Goal: Check status: Check status

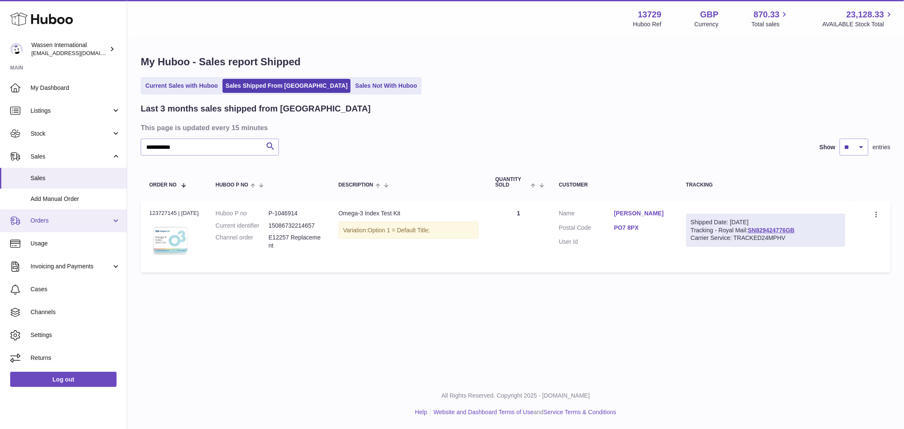
click at [47, 217] on span "Orders" at bounding box center [71, 221] width 81 height 8
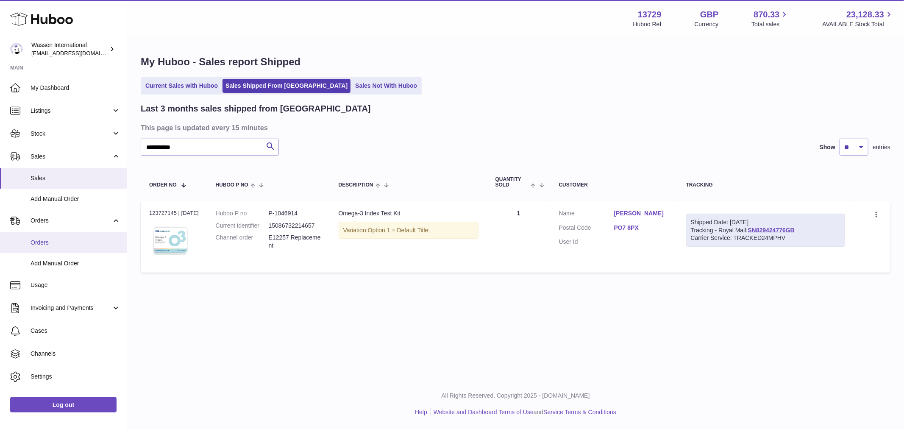
click at [47, 243] on span "Orders" at bounding box center [76, 243] width 90 height 8
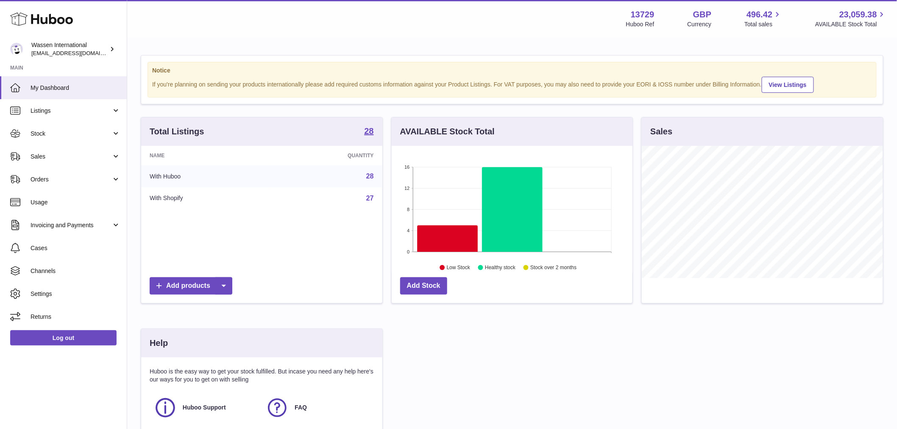
scroll to position [132, 241]
click at [52, 172] on link "Orders" at bounding box center [63, 179] width 127 height 23
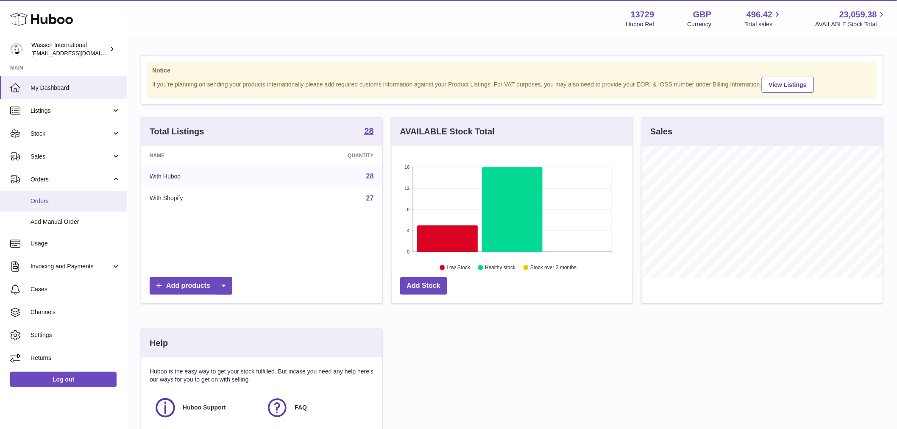
click at [42, 201] on span "Orders" at bounding box center [76, 201] width 90 height 8
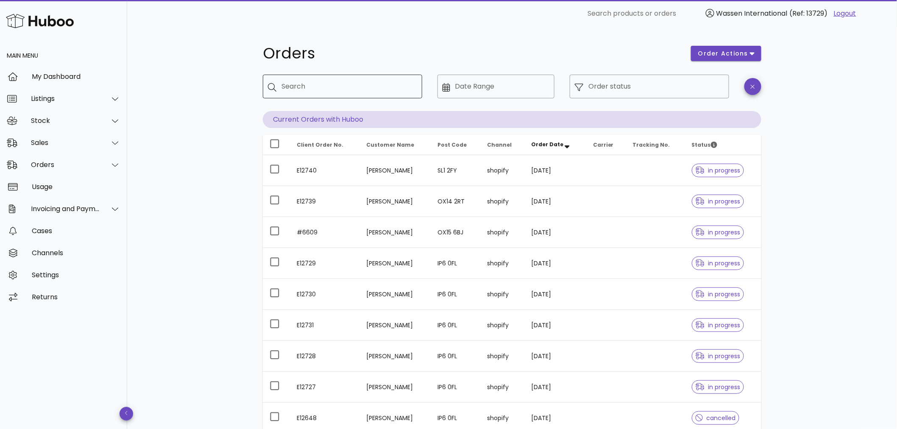
click at [332, 83] on input "Search" at bounding box center [349, 87] width 134 height 14
paste input "**********"
type input "**********"
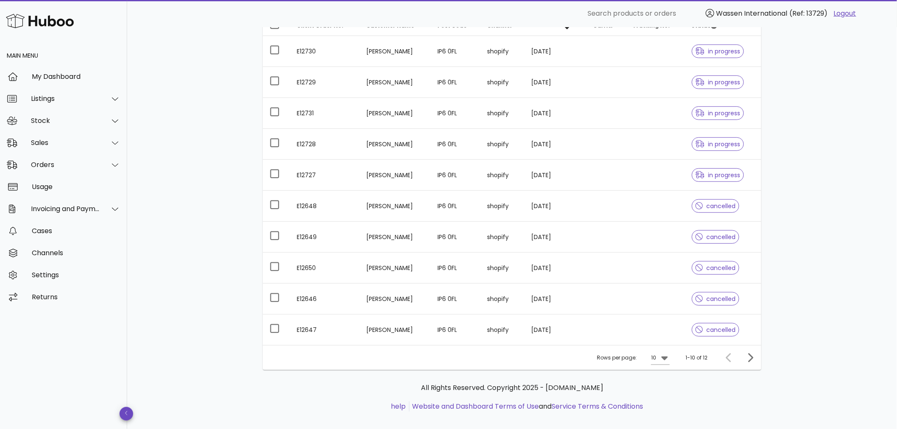
scroll to position [94, 0]
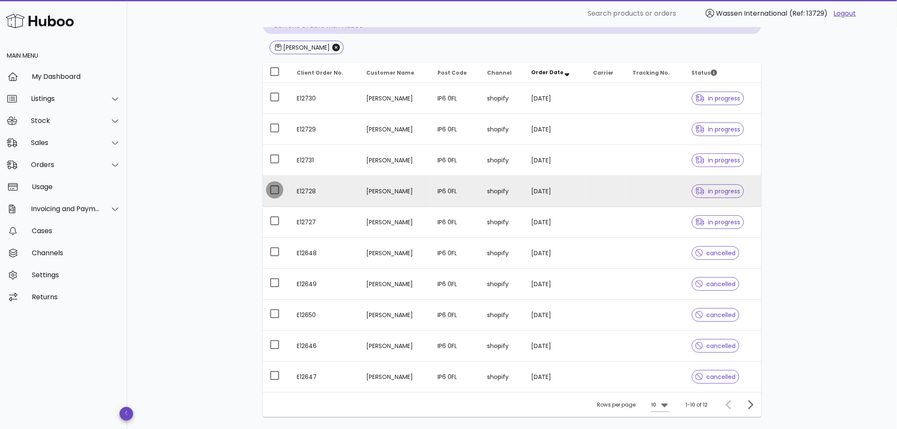
click at [273, 190] on div at bounding box center [275, 190] width 14 height 14
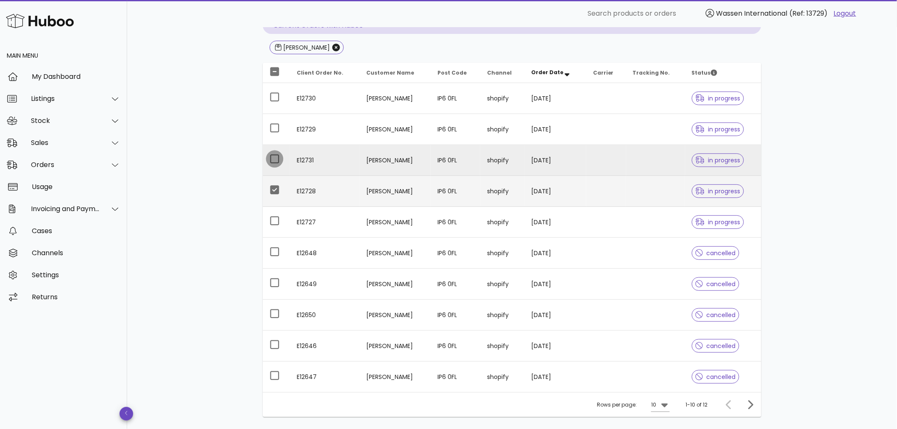
click at [274, 157] on div at bounding box center [275, 159] width 14 height 14
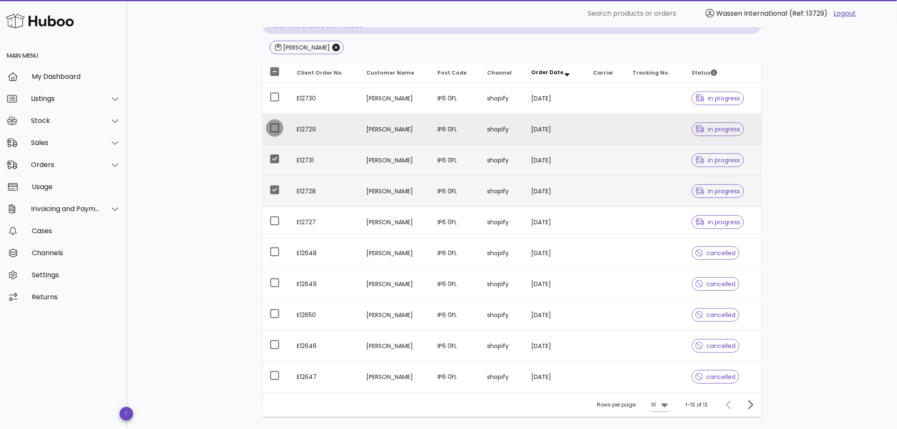
click at [274, 124] on div at bounding box center [275, 128] width 14 height 14
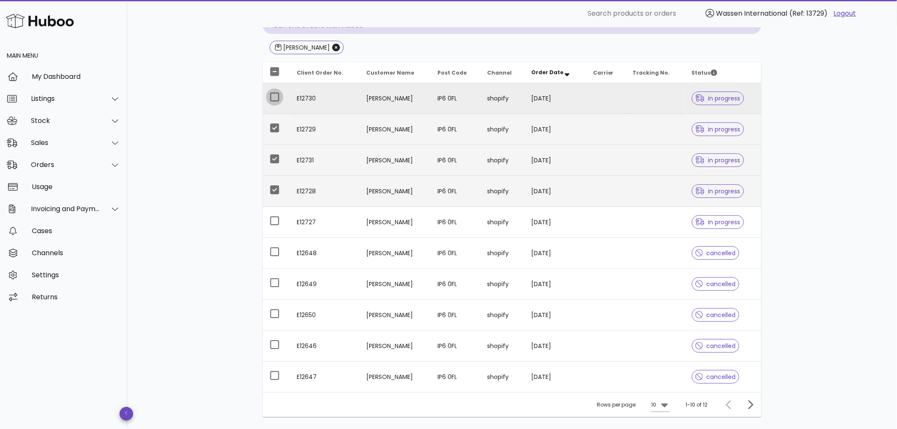
click at [273, 98] on div at bounding box center [275, 97] width 14 height 14
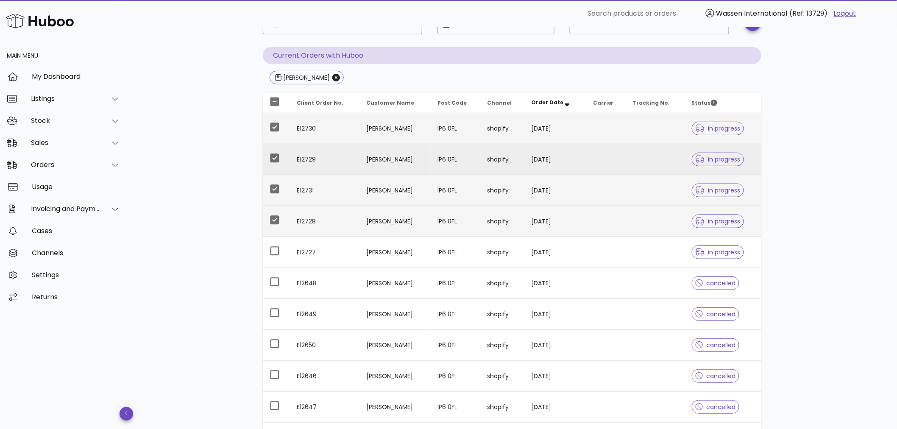
scroll to position [47, 0]
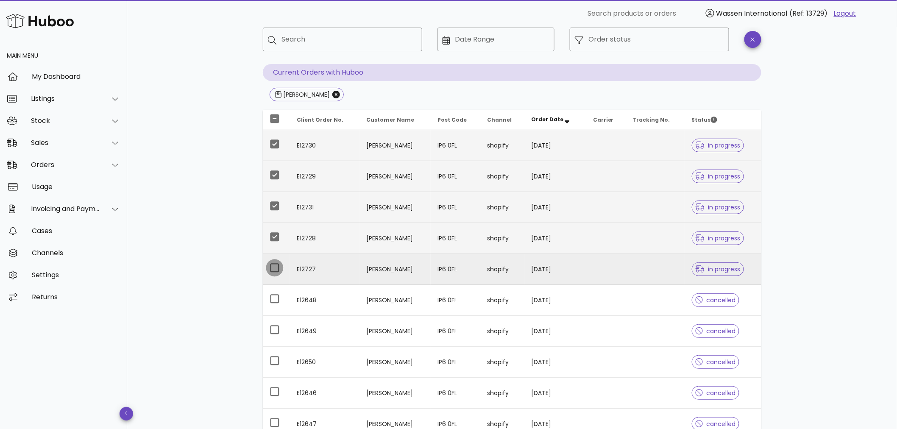
click at [273, 268] on div at bounding box center [275, 268] width 14 height 14
click at [617, 44] on input "Order status" at bounding box center [657, 40] width 136 height 14
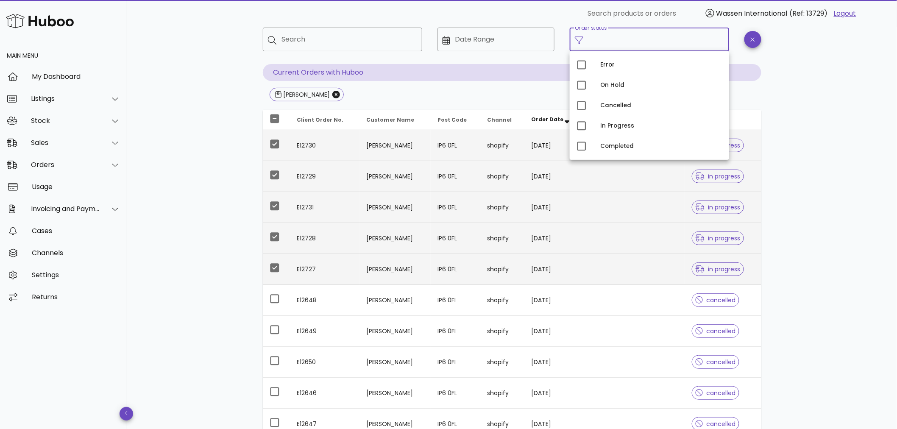
click at [812, 74] on div "Orders order actions ​ Search ​ Date Range ​ Order status Current Orders with H…" at bounding box center [512, 256] width 770 height 553
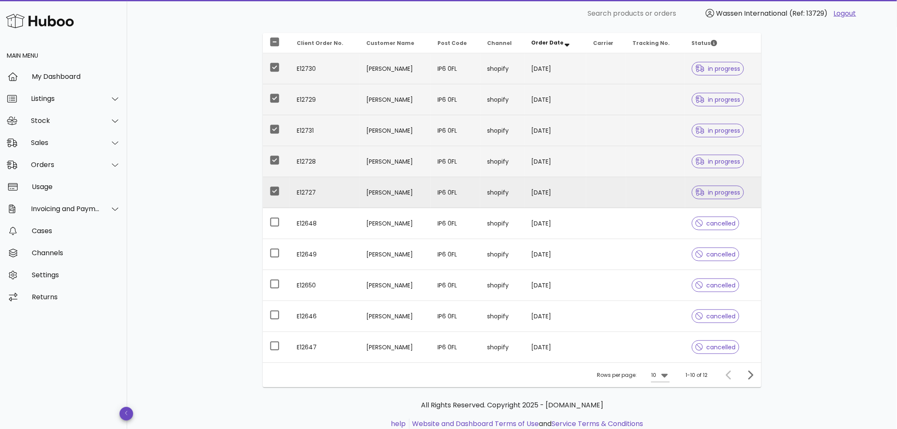
scroll to position [141, 0]
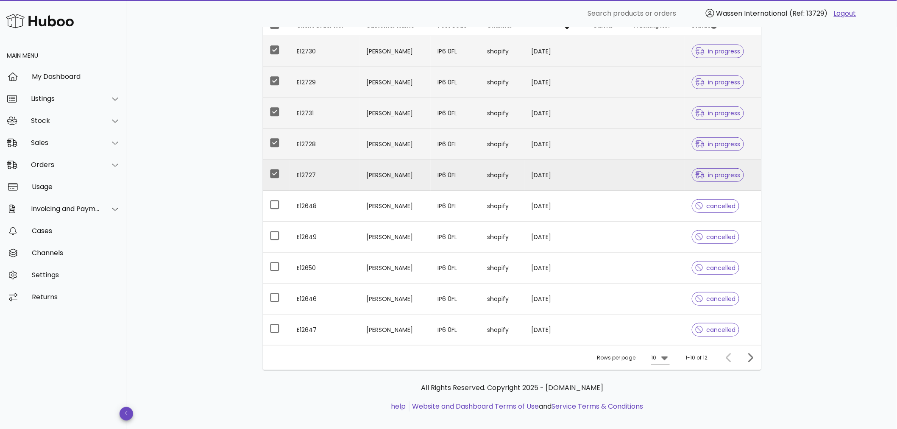
click at [401, 179] on td "Natalia Schemarova" at bounding box center [395, 175] width 71 height 31
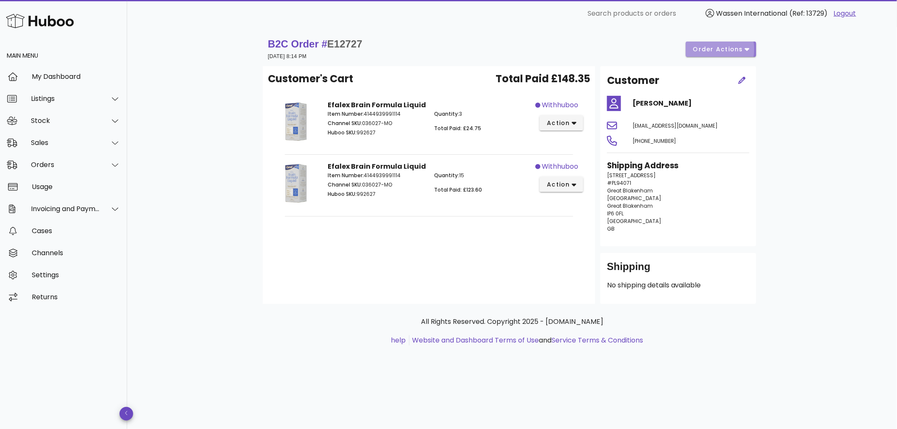
click at [698, 47] on span "order actions" at bounding box center [718, 49] width 51 height 9
click at [710, 78] on icon at bounding box center [706, 78] width 8 height 8
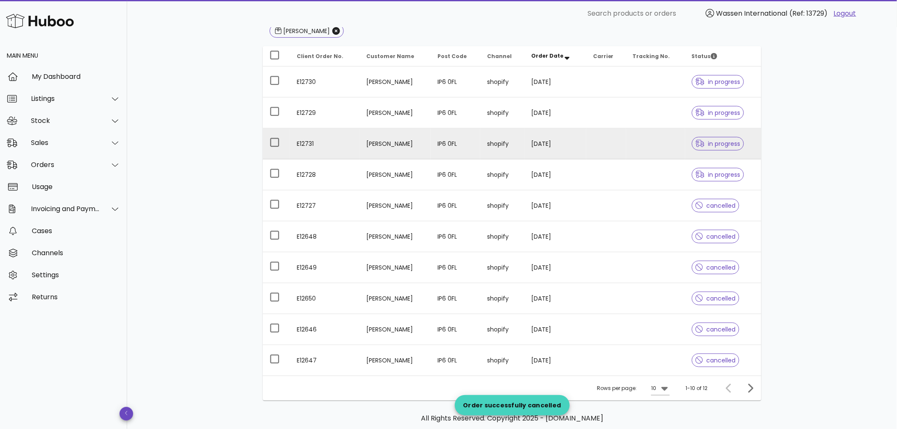
scroll to position [94, 0]
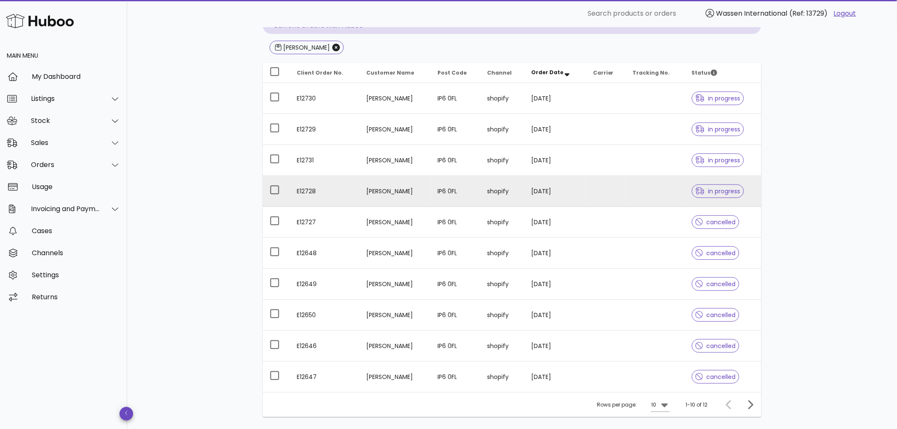
click at [396, 187] on td "Natalia Schemarova" at bounding box center [395, 191] width 71 height 31
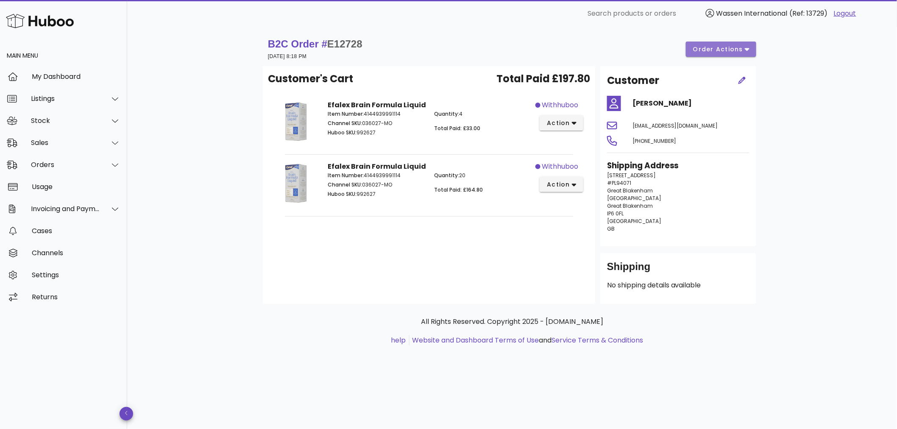
click at [717, 48] on span "order actions" at bounding box center [718, 49] width 51 height 9
click at [713, 82] on div "Cancel" at bounding box center [727, 78] width 64 height 22
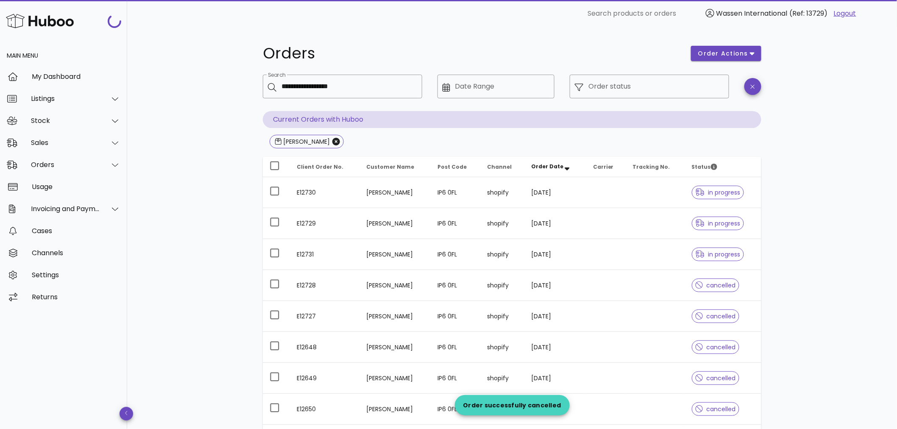
scroll to position [94, 0]
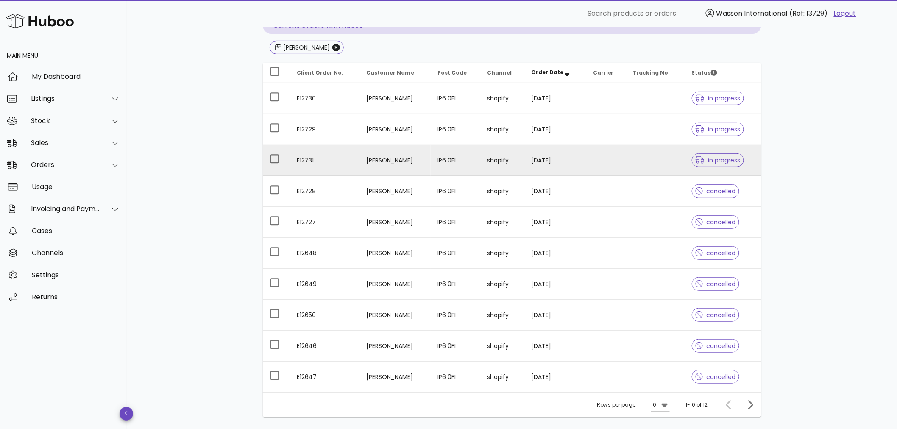
click at [503, 156] on td "shopify" at bounding box center [502, 160] width 44 height 31
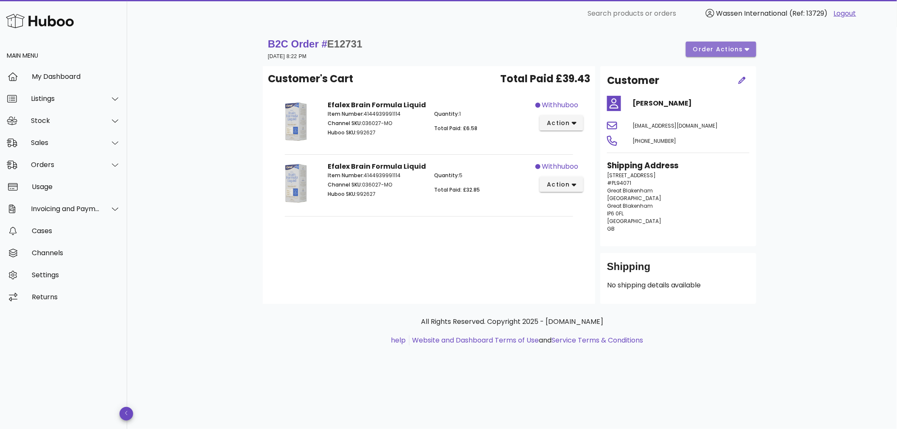
click at [711, 44] on button "order actions" at bounding box center [721, 49] width 70 height 15
click at [712, 79] on div "Cancel" at bounding box center [727, 78] width 64 height 22
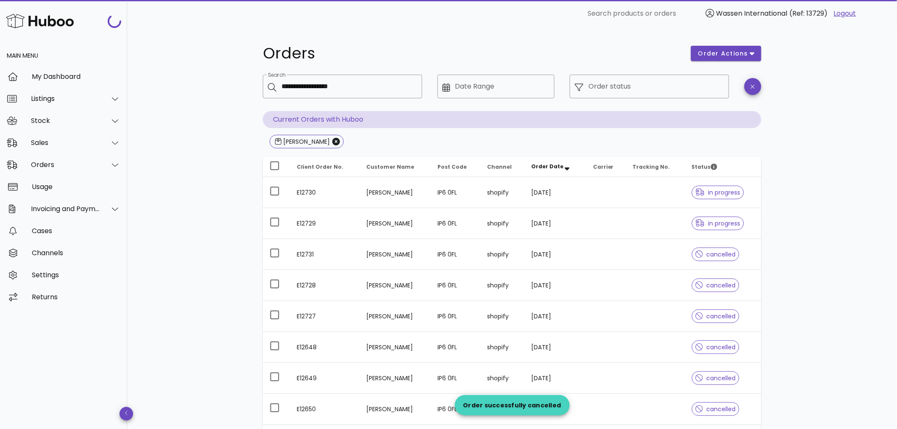
scroll to position [94, 0]
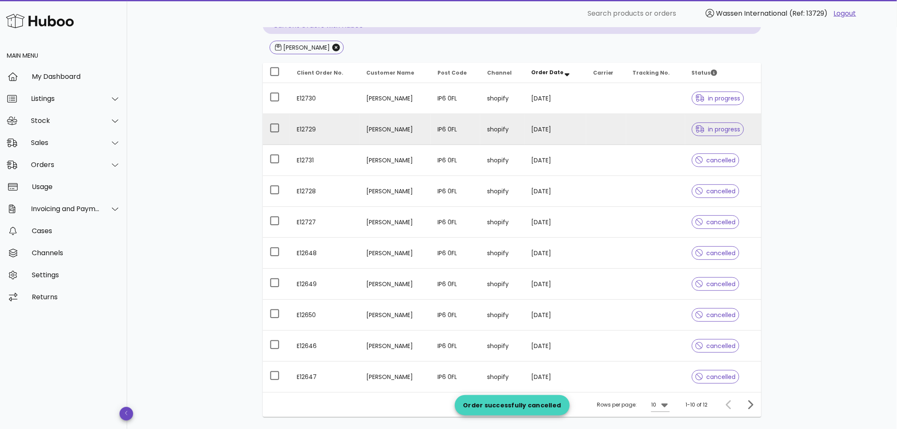
click at [477, 125] on td "IP6 0FL" at bounding box center [456, 129] width 50 height 31
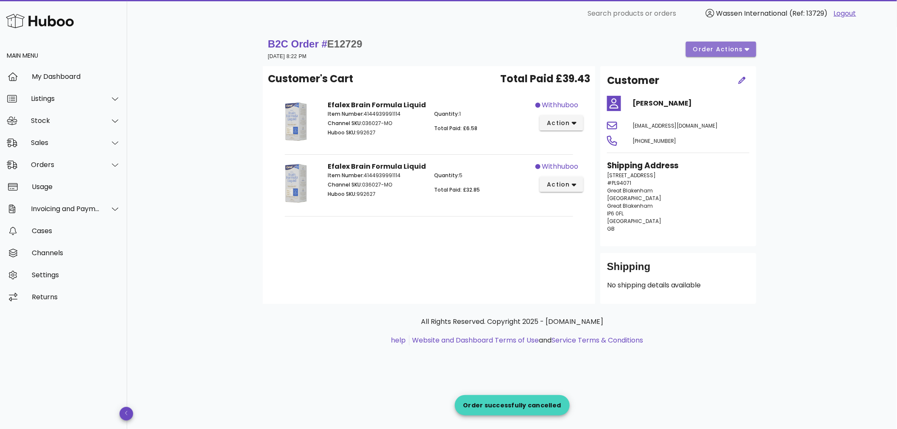
click at [706, 49] on span "order actions" at bounding box center [718, 49] width 51 height 9
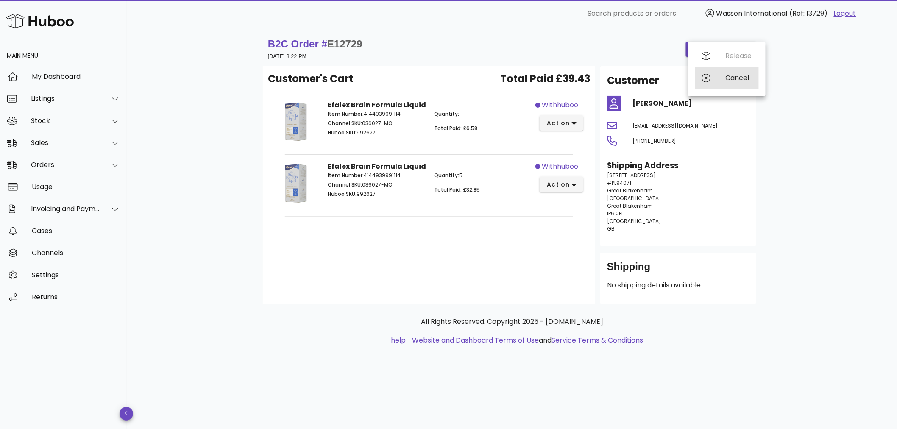
click at [707, 75] on icon at bounding box center [706, 78] width 8 height 8
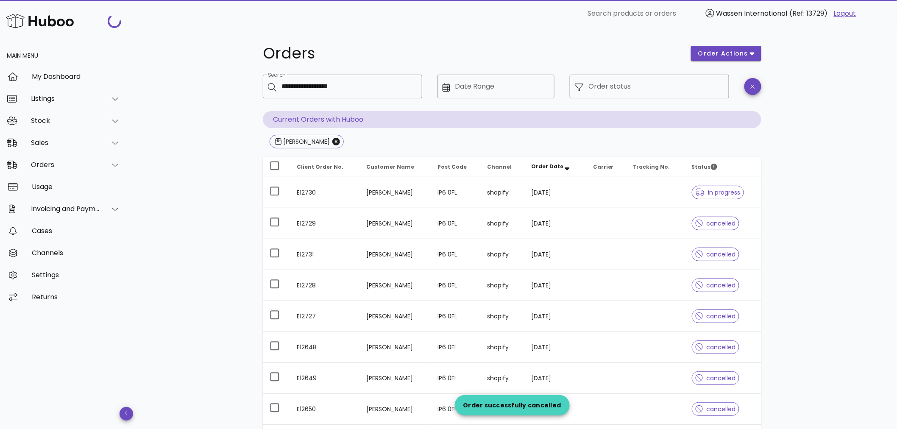
scroll to position [94, 0]
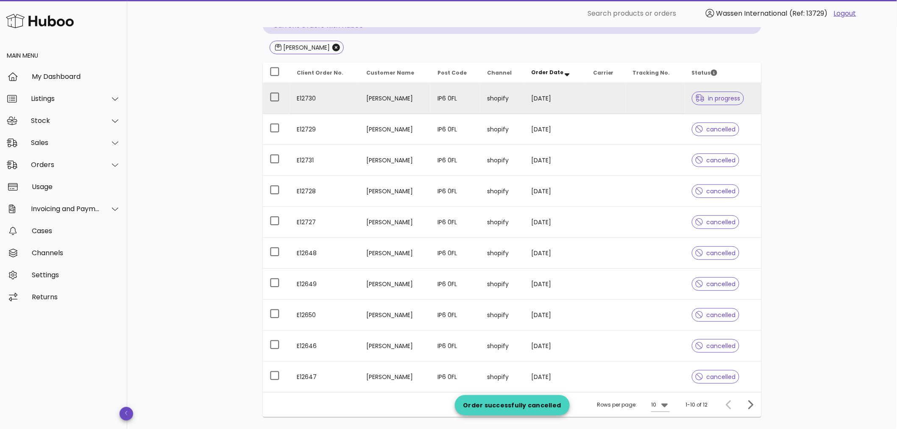
click at [409, 108] on td "Natalia Schemarova" at bounding box center [395, 98] width 71 height 31
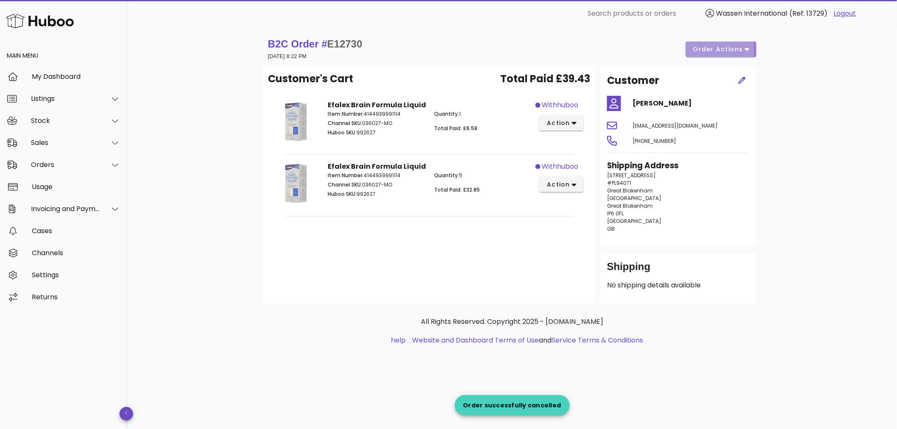
click at [713, 47] on span "order actions" at bounding box center [718, 49] width 51 height 9
drag, startPoint x: 715, startPoint y: 74, endPoint x: 708, endPoint y: 72, distance: 7.4
click at [715, 74] on div "Cancel" at bounding box center [727, 78] width 64 height 22
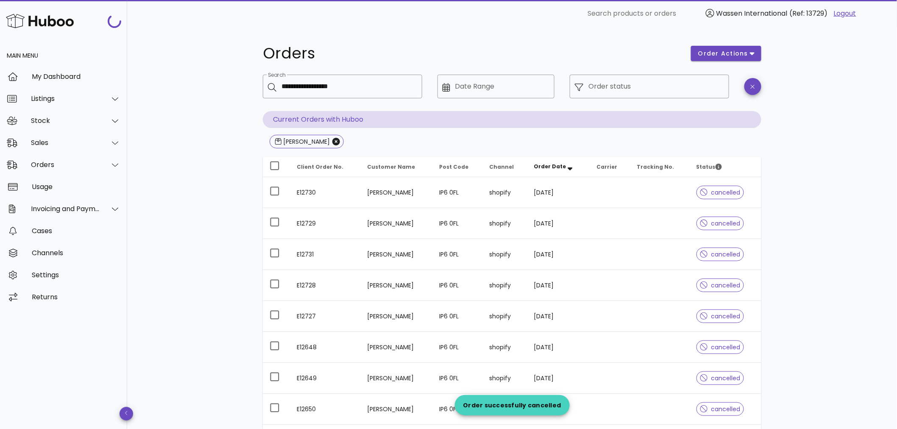
scroll to position [94, 0]
